Goal: Use online tool/utility: Utilize a website feature to perform a specific function

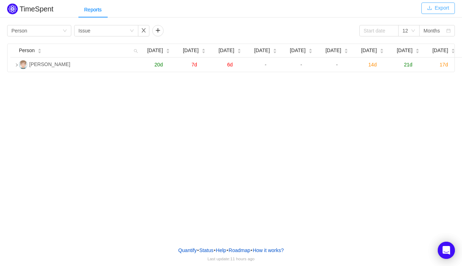
click at [435, 7] on button "Export" at bounding box center [438, 7] width 34 height 11
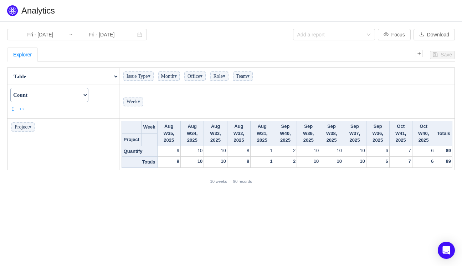
click at [113, 76] on select "Table Table Heatmap Table Col Heatmap Table Row Heatmap Export Table TSV Groupe…" at bounding box center [63, 76] width 111 height 14
click at [8, 69] on select "Table Table Heatmap Table Col Heatmap Table Row Heatmap Export Table TSV Groupe…" at bounding box center [63, 76] width 111 height 14
click at [212, 91] on td "Week ▾" at bounding box center [286, 102] width 335 height 34
click at [23, 108] on link "↔" at bounding box center [20, 108] width 5 height 11
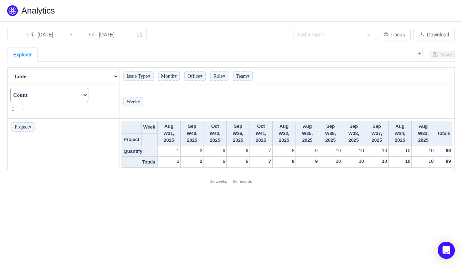
click at [22, 108] on link "→" at bounding box center [20, 108] width 5 height 11
click at [22, 108] on link "←" at bounding box center [20, 108] width 5 height 11
click at [14, 109] on link "↕" at bounding box center [13, 108] width 5 height 11
click at [14, 109] on link "↓" at bounding box center [13, 108] width 5 height 11
click at [14, 109] on link "↑" at bounding box center [13, 108] width 5 height 11
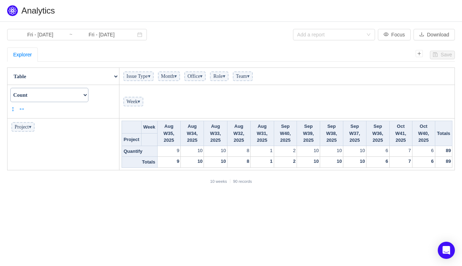
click at [82, 188] on section "Fri - [DATE] ~ Fri - [DATE] Add a report Focus Download Save Explorer Table Tab…" at bounding box center [231, 107] width 462 height 170
